Goal: Task Accomplishment & Management: Manage account settings

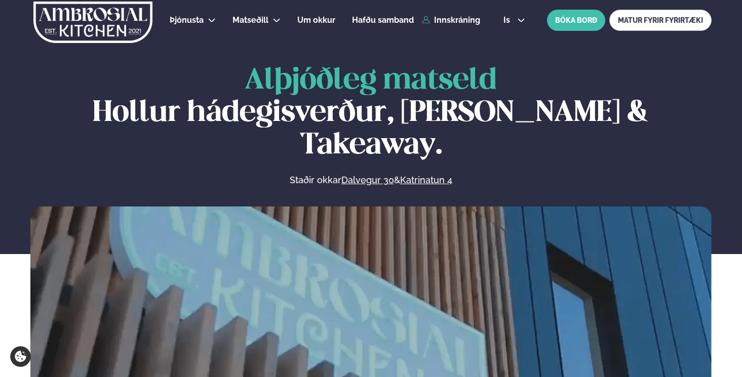
click at [462, 25] on div "Þjónusta Hádegismatur fyrir fyrirtæki Fyrirtækja veitingar Einkapartý Matseðill…" at bounding box center [371, 20] width 742 height 41
click at [461, 21] on link "Innskráning" at bounding box center [451, 20] width 58 height 9
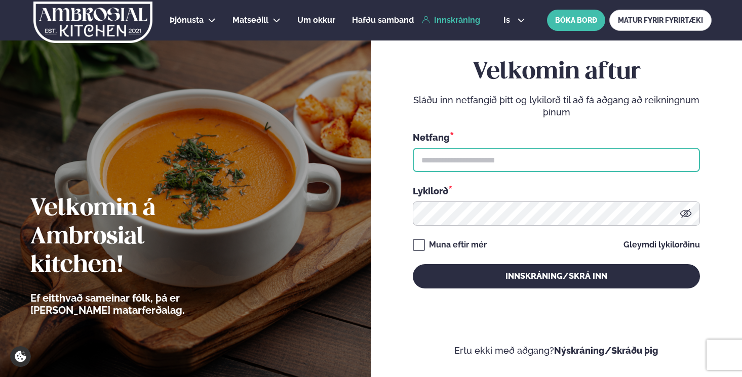
type input "**********"
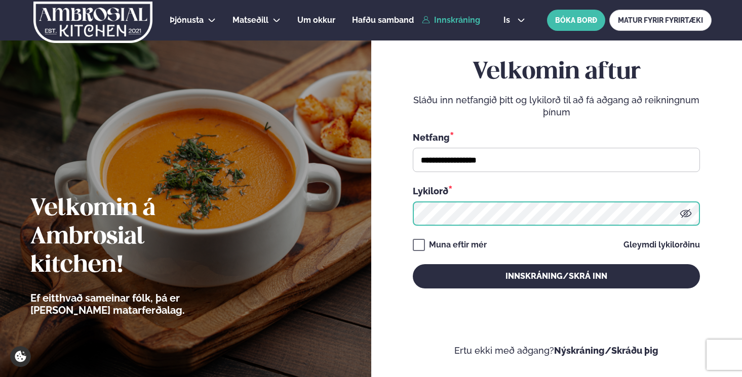
click at [556, 276] on button "Innskráning/Skrá inn" at bounding box center [556, 276] width 287 height 24
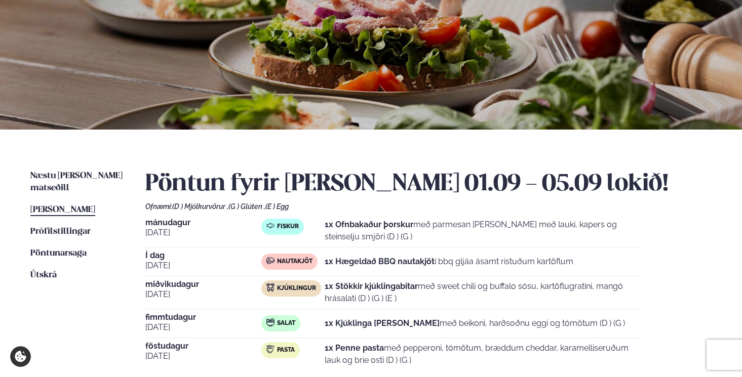
scroll to position [157, 0]
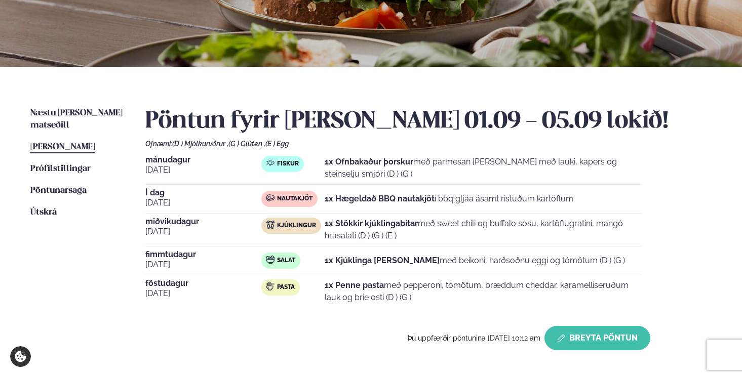
click at [610, 342] on button "Breyta Pöntun" at bounding box center [598, 338] width 106 height 24
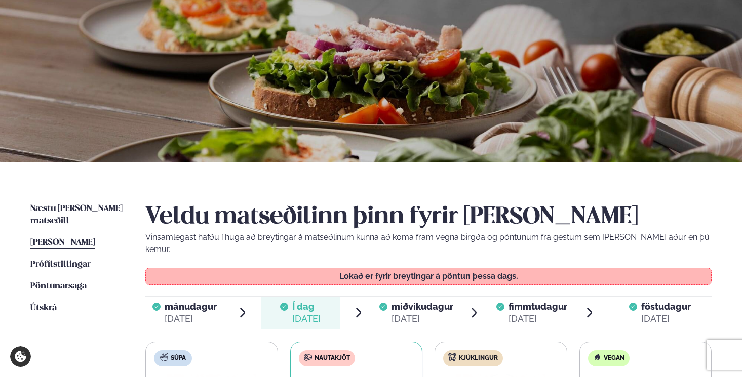
scroll to position [152, 0]
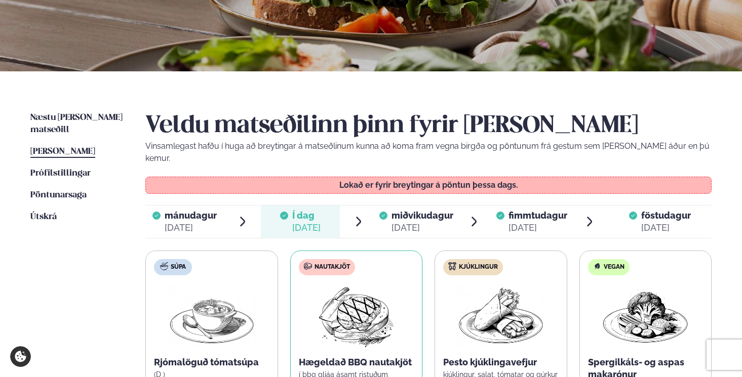
click at [412, 210] on span "miðvikudagur" at bounding box center [423, 215] width 62 height 11
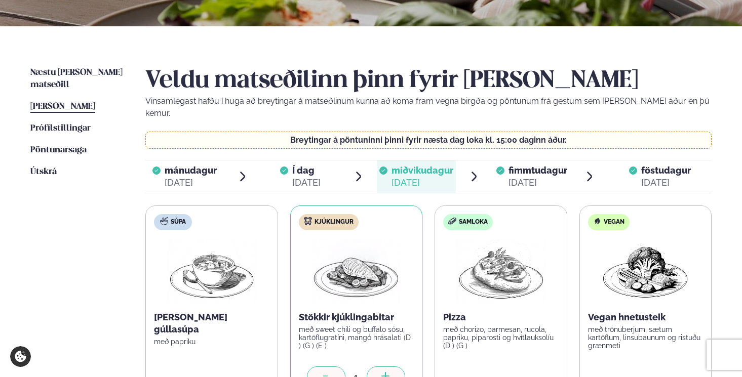
scroll to position [505, 0]
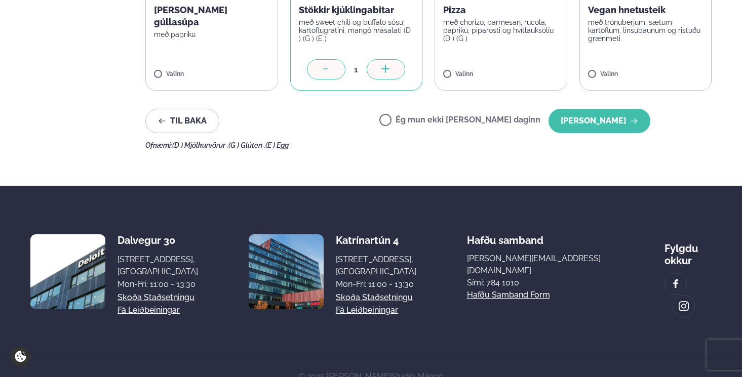
click at [427, 116] on label "Ég mun ekki [PERSON_NAME] daginn" at bounding box center [459, 121] width 161 height 11
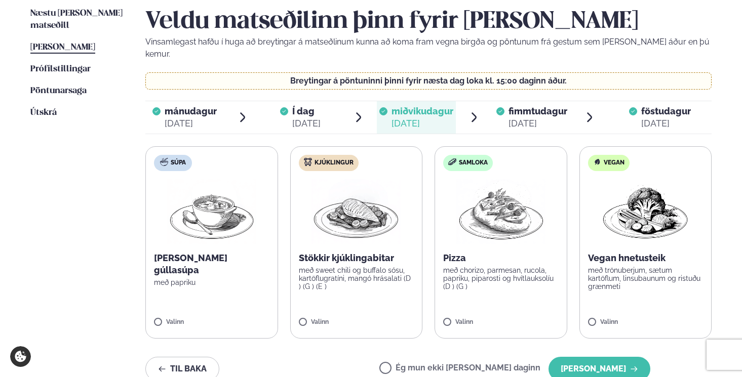
scroll to position [354, 0]
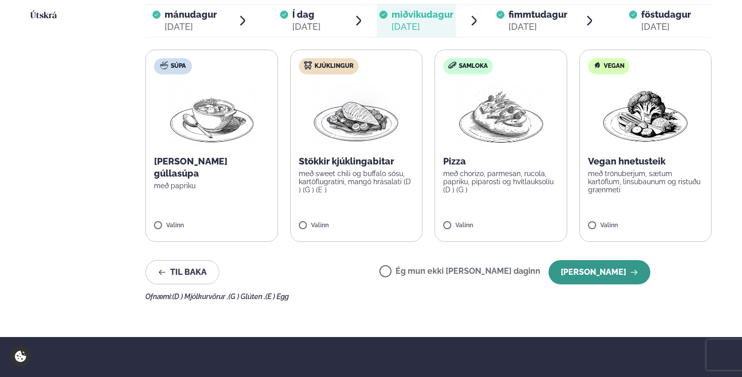
click at [606, 260] on button "[PERSON_NAME]" at bounding box center [600, 272] width 102 height 24
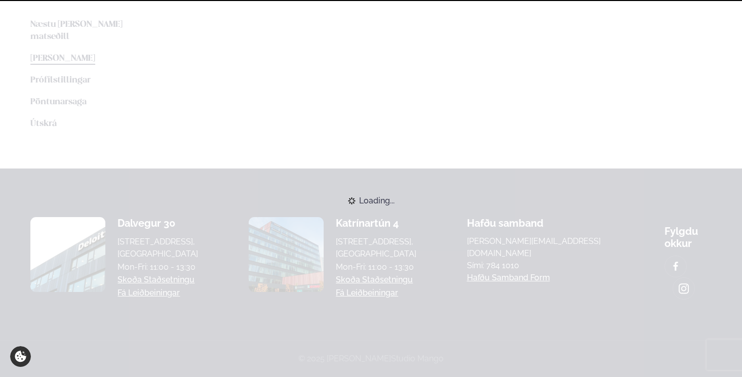
scroll to position [242, 0]
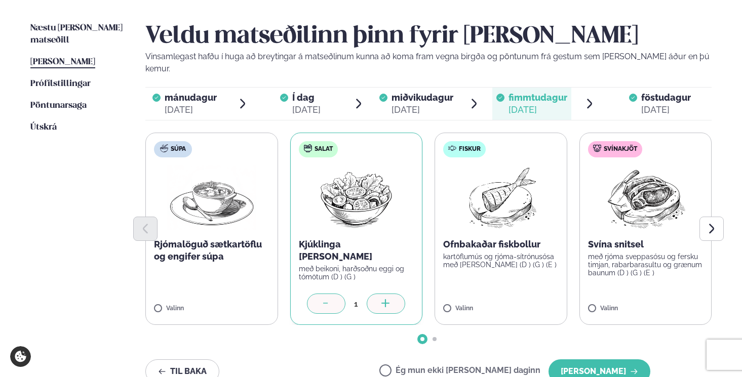
click at [654, 92] on span "föstudagur" at bounding box center [666, 97] width 50 height 11
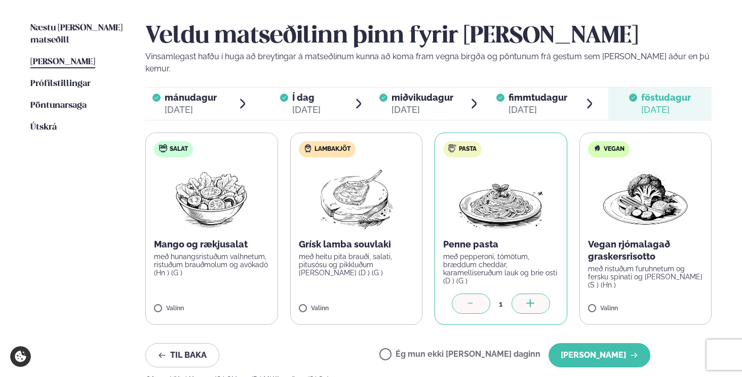
click at [461, 294] on div at bounding box center [471, 304] width 38 height 20
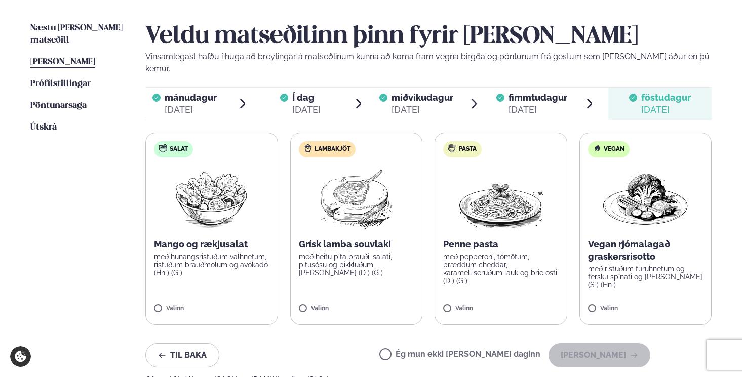
click at [233, 253] on p "með hunangsristuðum valhnetum, ristuðum brauðmolum og avókadó (Hn ) (G )" at bounding box center [211, 265] width 115 height 24
click at [178, 239] on p "Mango og rækjusalat" at bounding box center [211, 245] width 115 height 12
click at [188, 218] on label "Salat Mango og rækjusalat með hunangsristuðum valhnetum, ristuðum brauðmolum og…" at bounding box center [211, 229] width 133 height 192
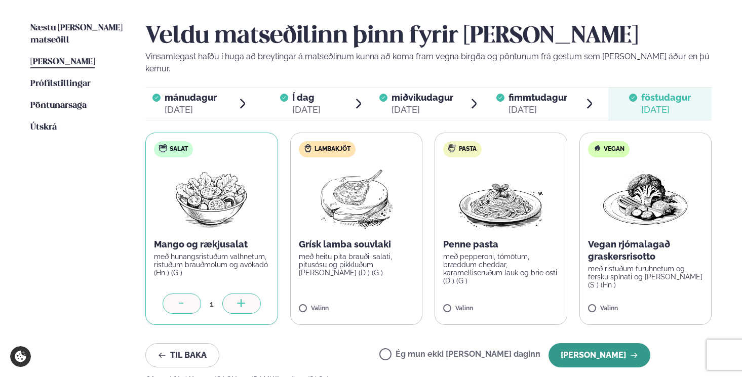
click at [584, 343] on button "[PERSON_NAME]" at bounding box center [600, 355] width 102 height 24
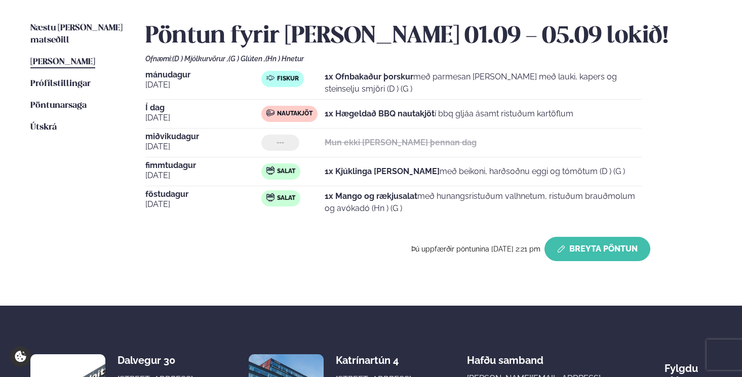
click at [627, 250] on button "Breyta Pöntun" at bounding box center [598, 249] width 106 height 24
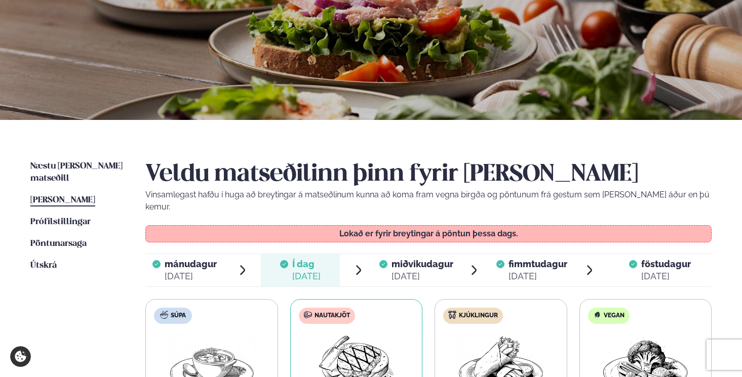
scroll to position [0, 0]
